Goal: Task Accomplishment & Management: Manage account settings

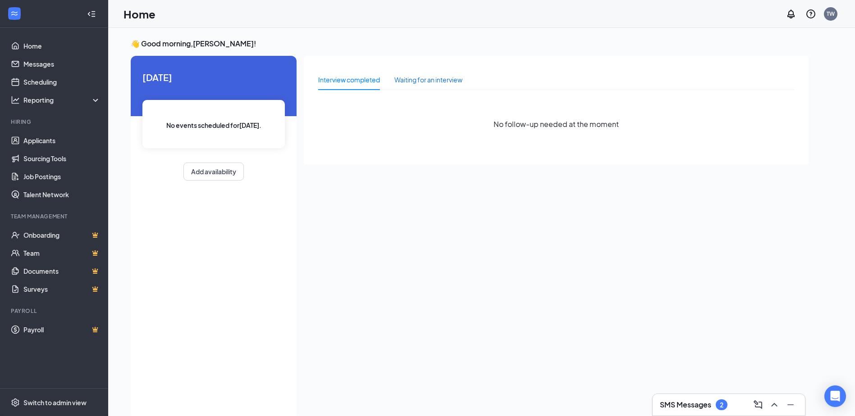
click at [427, 82] on div "Waiting for an interview" at bounding box center [428, 80] width 68 height 10
click at [427, 79] on div "Waiting for an interview" at bounding box center [428, 80] width 68 height 10
click at [47, 82] on link "Scheduling" at bounding box center [61, 82] width 77 height 18
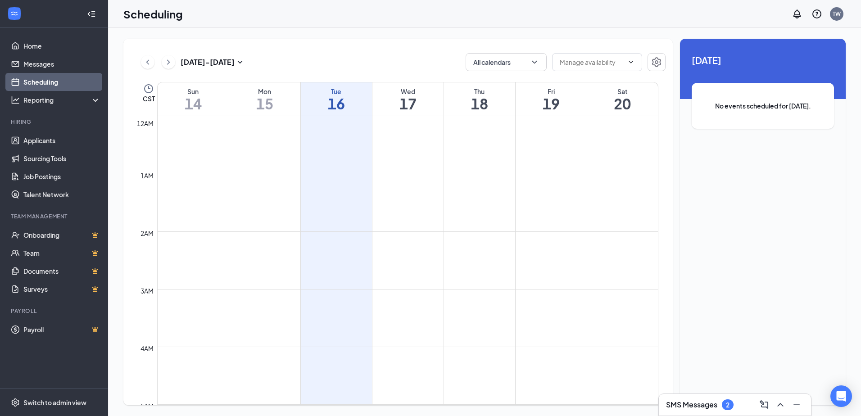
scroll to position [443, 0]
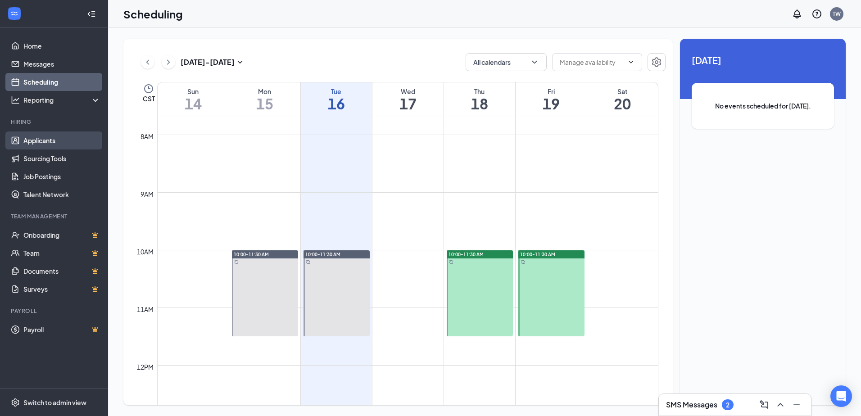
click at [50, 140] on link "Applicants" at bounding box center [61, 141] width 77 height 18
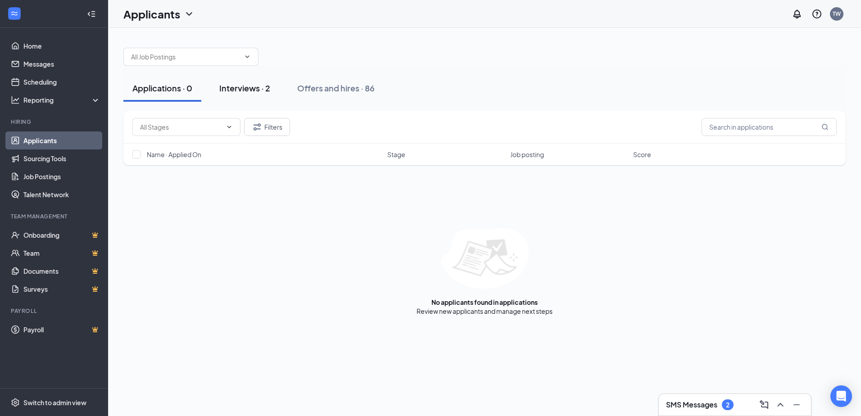
click at [247, 88] on div "Interviews · 2" at bounding box center [244, 87] width 51 height 11
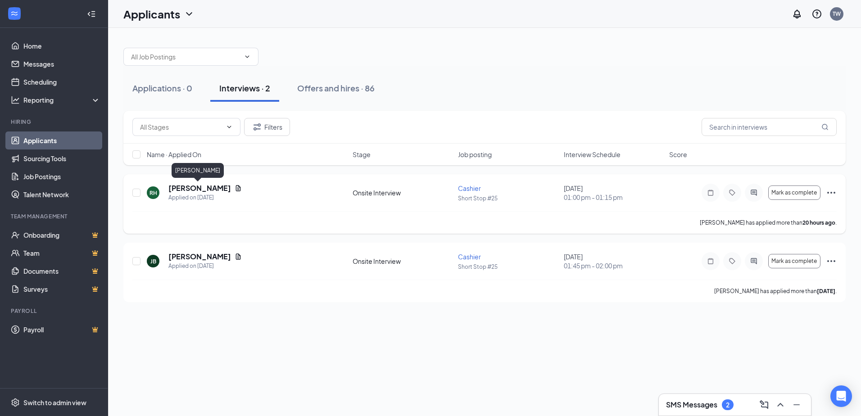
click at [203, 189] on h5 "Randall Harris" at bounding box center [199, 188] width 63 height 10
click at [203, 189] on body "Home Messages Scheduling Reporting Hiring Applicants Sourcing Tools Job Posting…" at bounding box center [430, 208] width 861 height 416
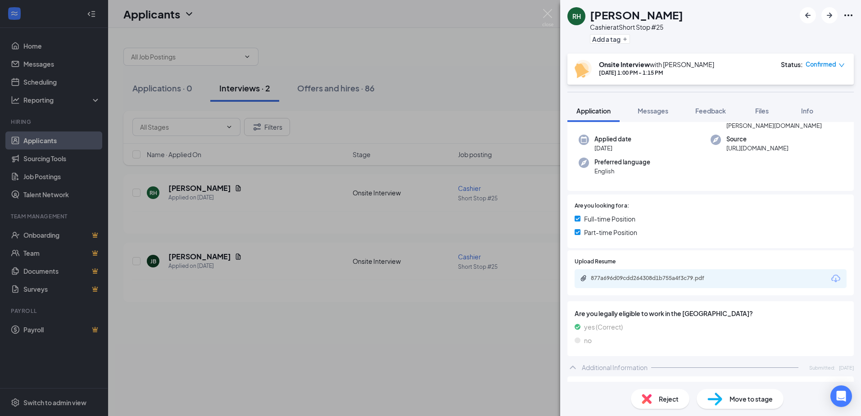
scroll to position [24, 0]
